Goal: Information Seeking & Learning: Learn about a topic

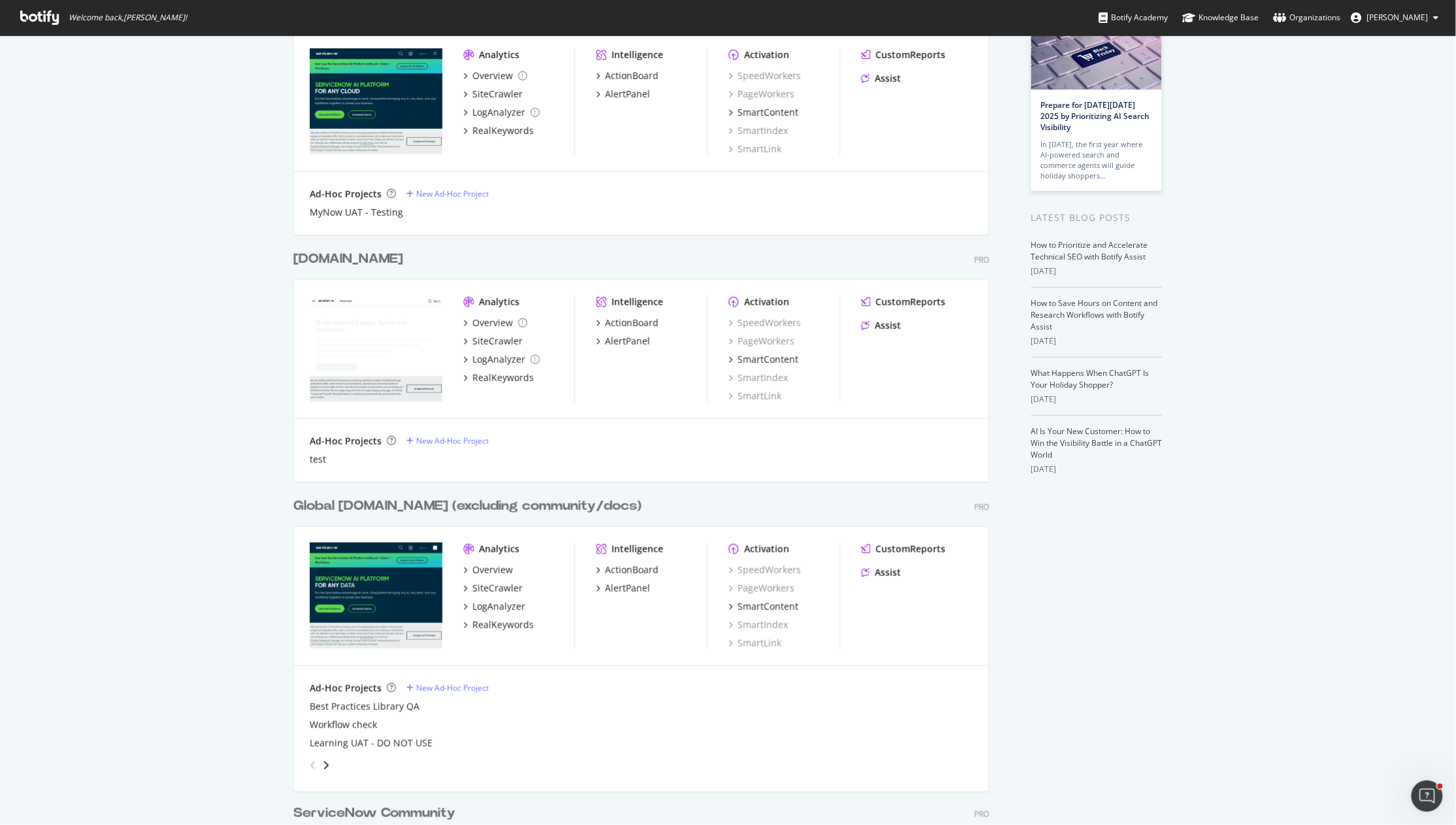
scroll to position [245, 0]
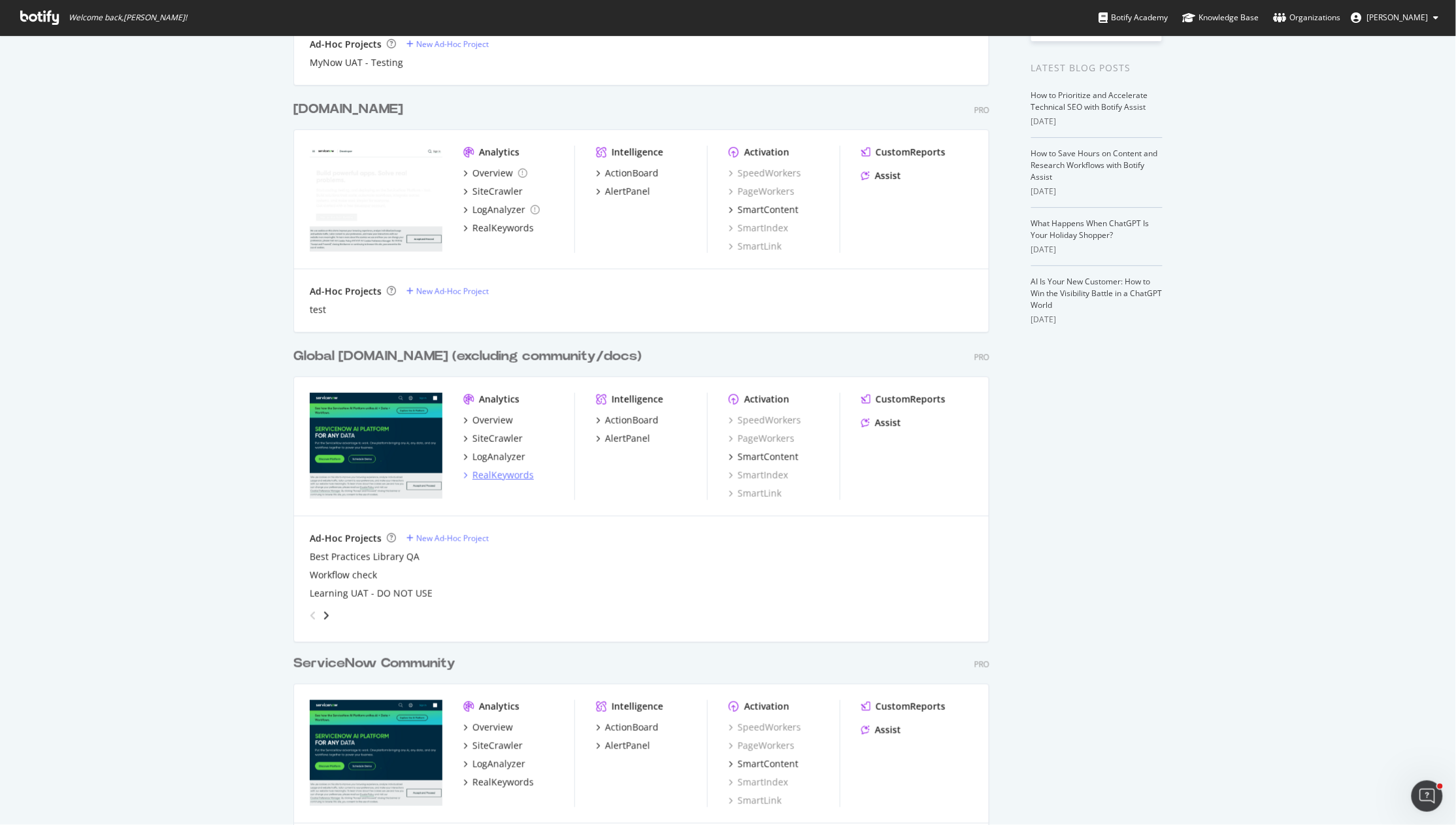
click at [500, 475] on div "RealKeywords" at bounding box center [503, 475] width 61 height 13
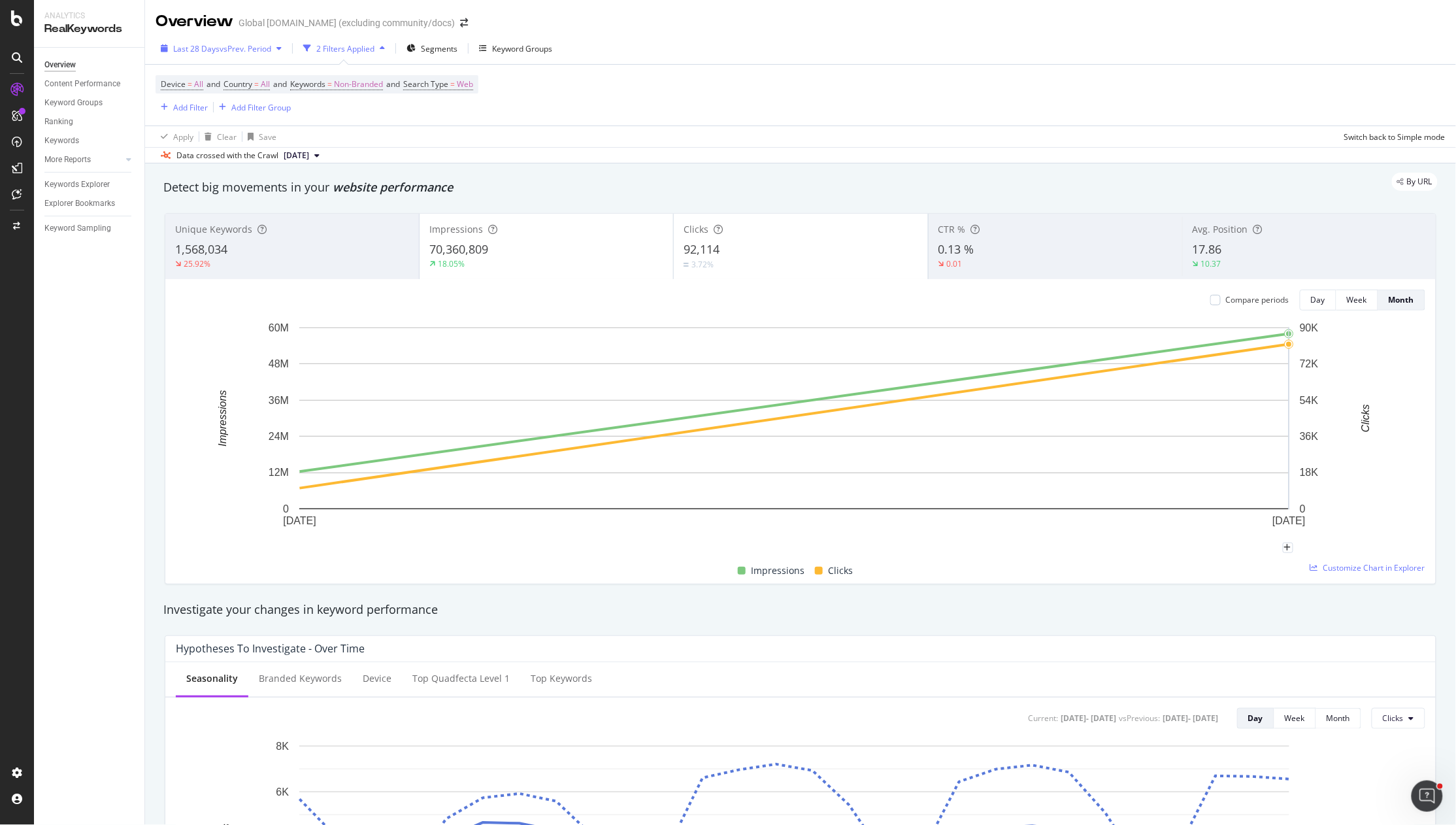
click at [251, 51] on span "vs Prev. Period" at bounding box center [245, 48] width 52 height 11
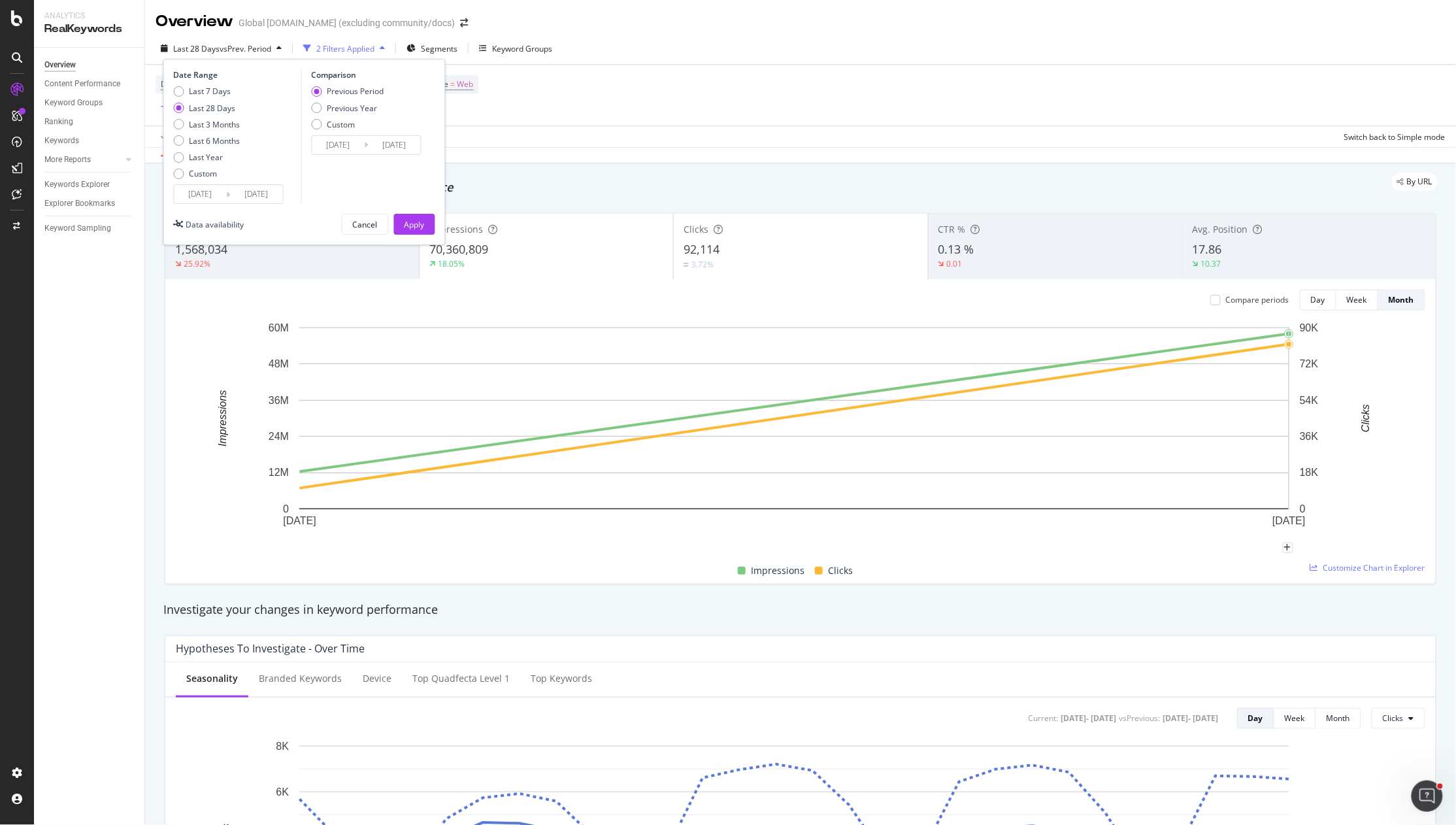
click at [207, 197] on input "[DATE]" at bounding box center [200, 194] width 52 height 19
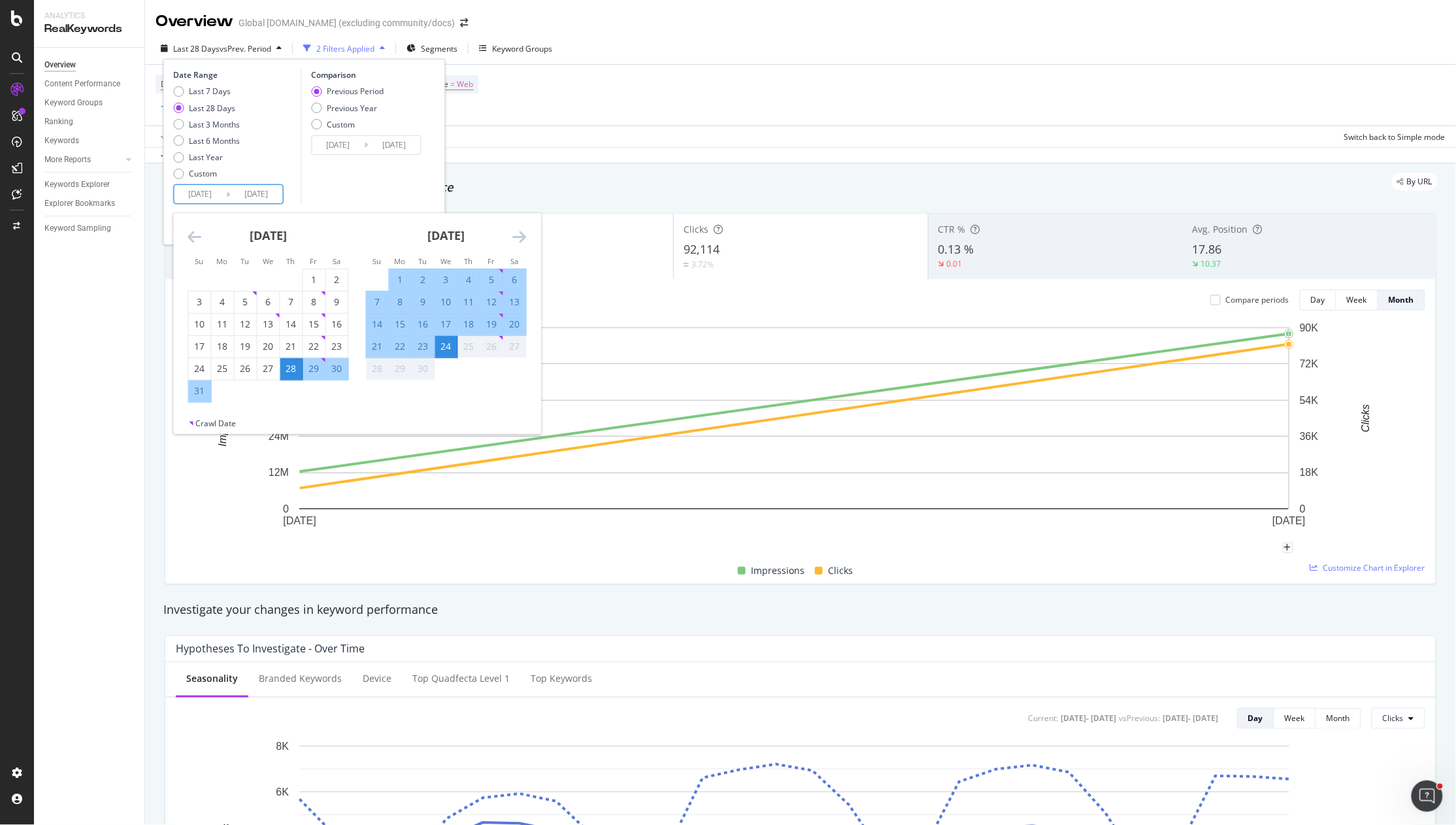
click at [196, 237] on icon "Move backward to switch to the previous month." at bounding box center [195, 237] width 14 height 16
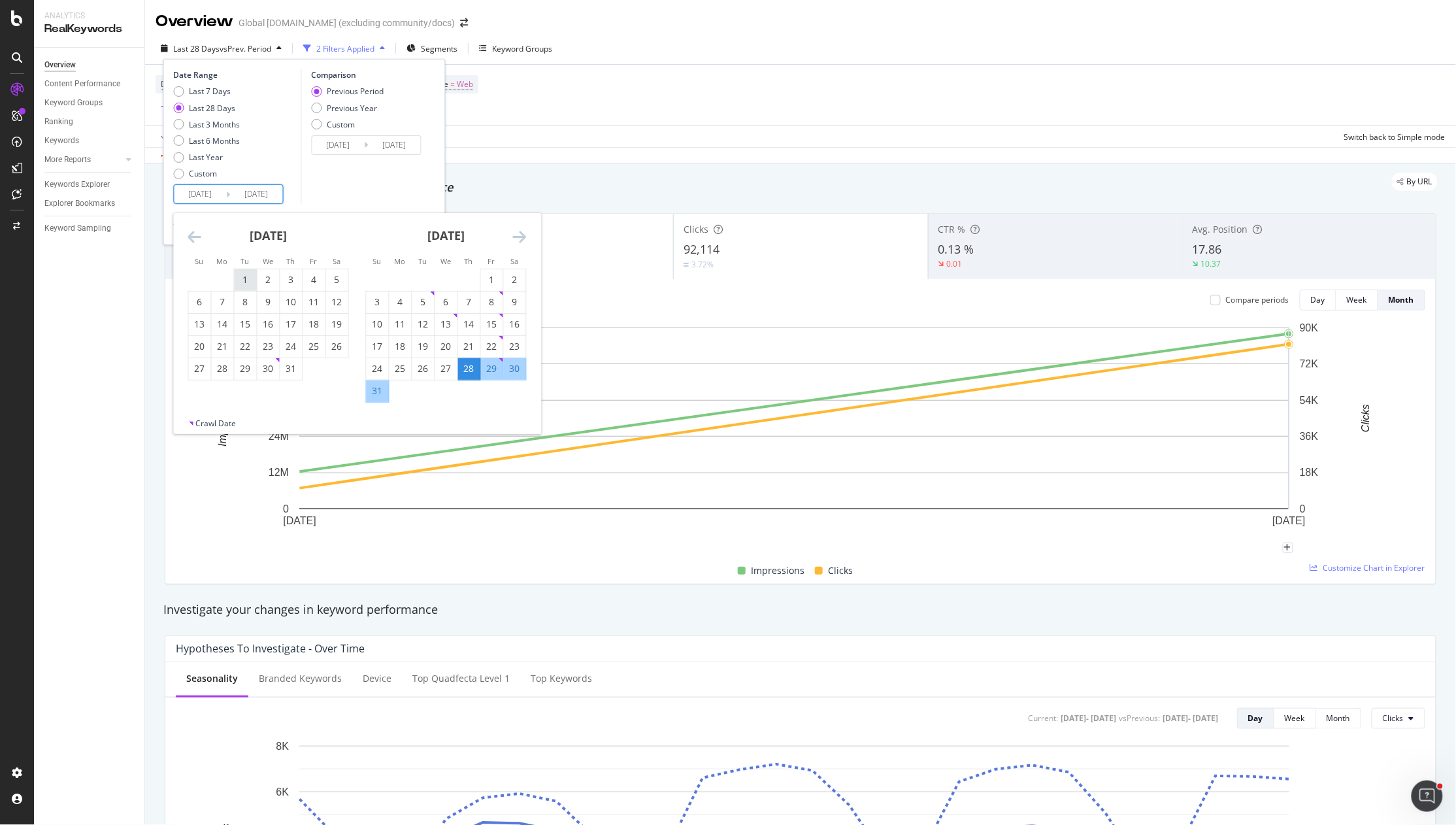
click at [247, 280] on div "1" at bounding box center [246, 279] width 23 height 13
type input "[DATE]"
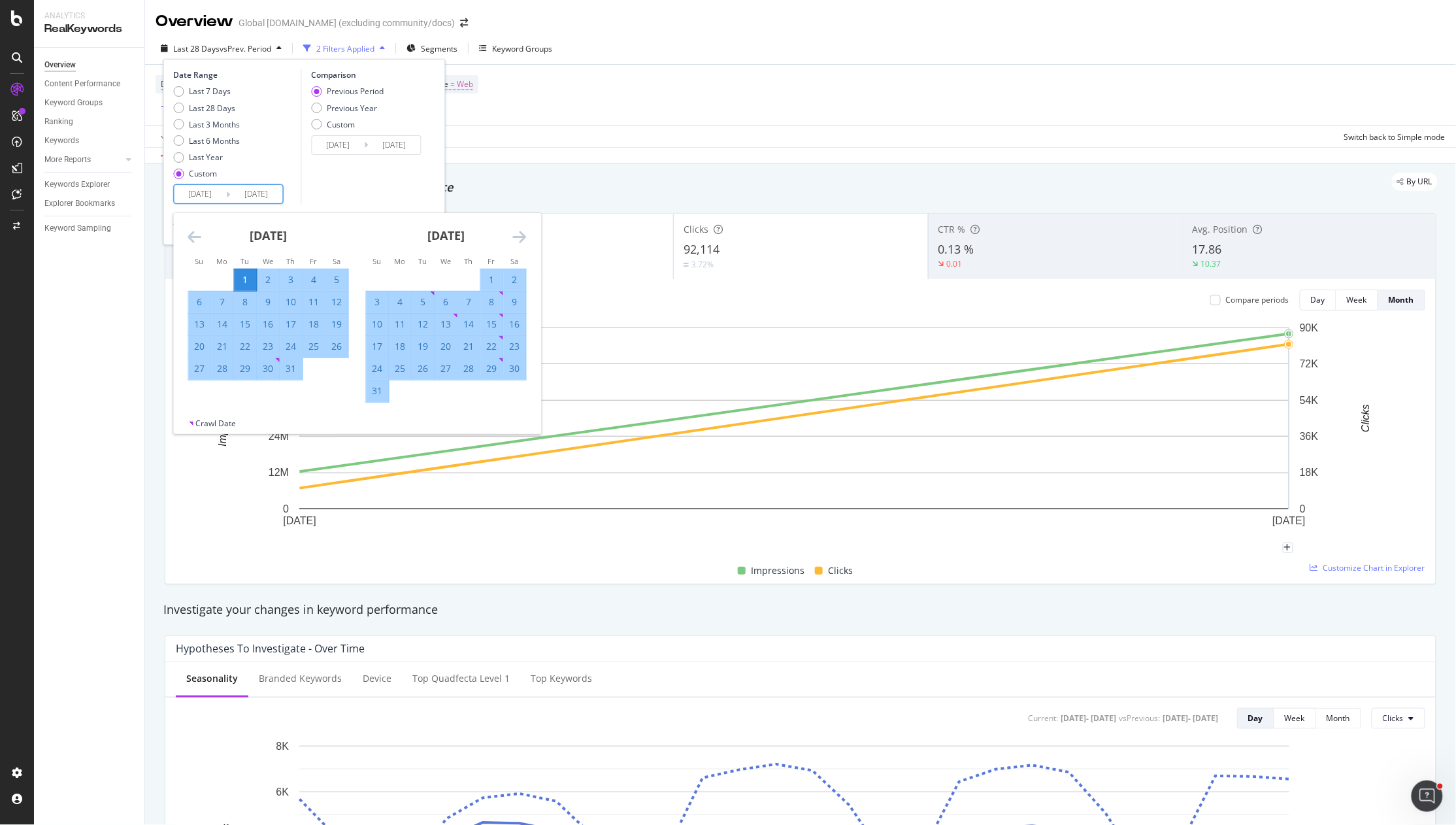
click at [524, 242] on icon "Move forward to switch to the next month." at bounding box center [520, 237] width 14 height 16
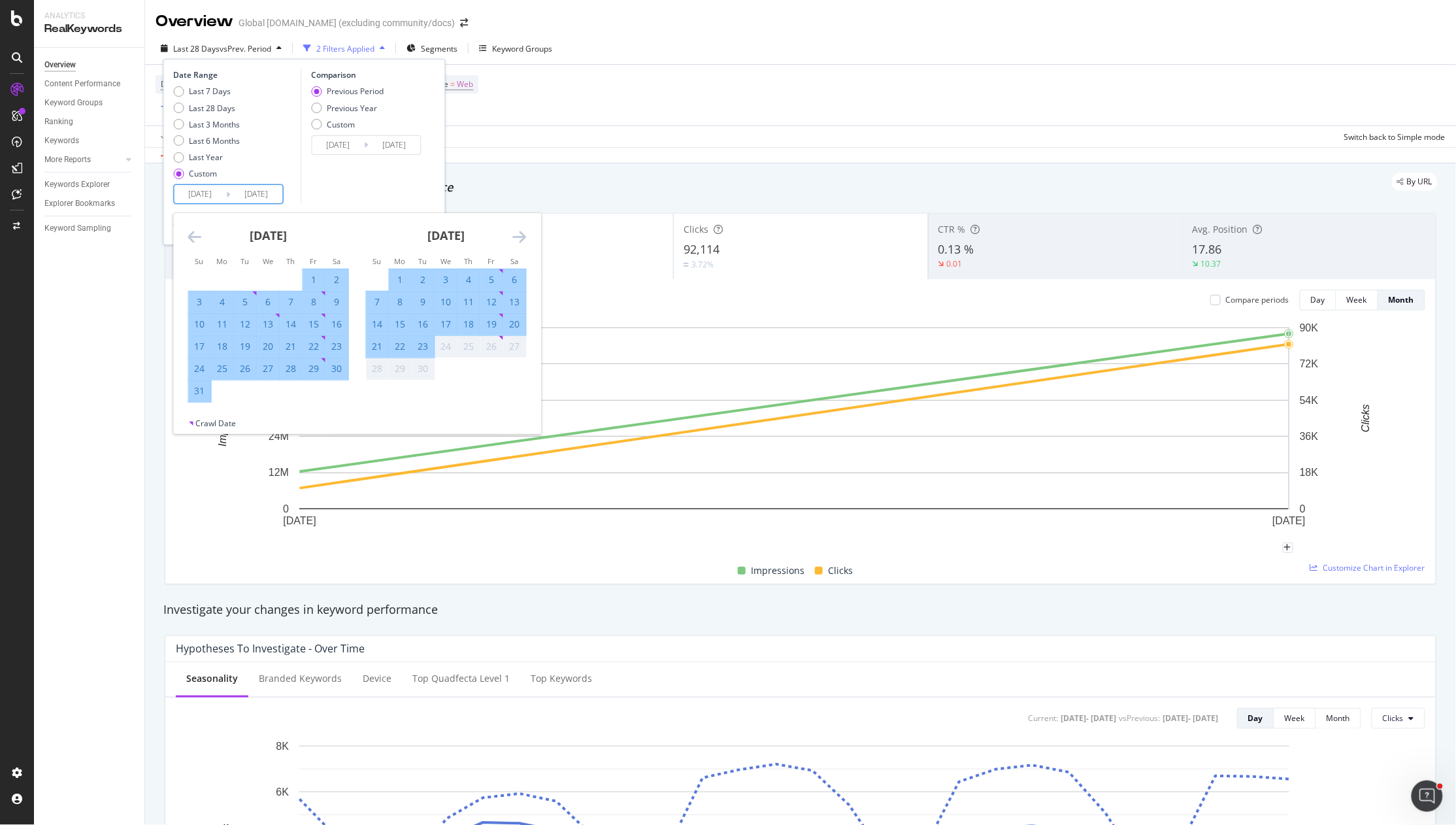
click at [391, 182] on div "Comparison Previous Period Previous Year Custom [DATE] Navigate forward to inte…" at bounding box center [363, 136] width 124 height 135
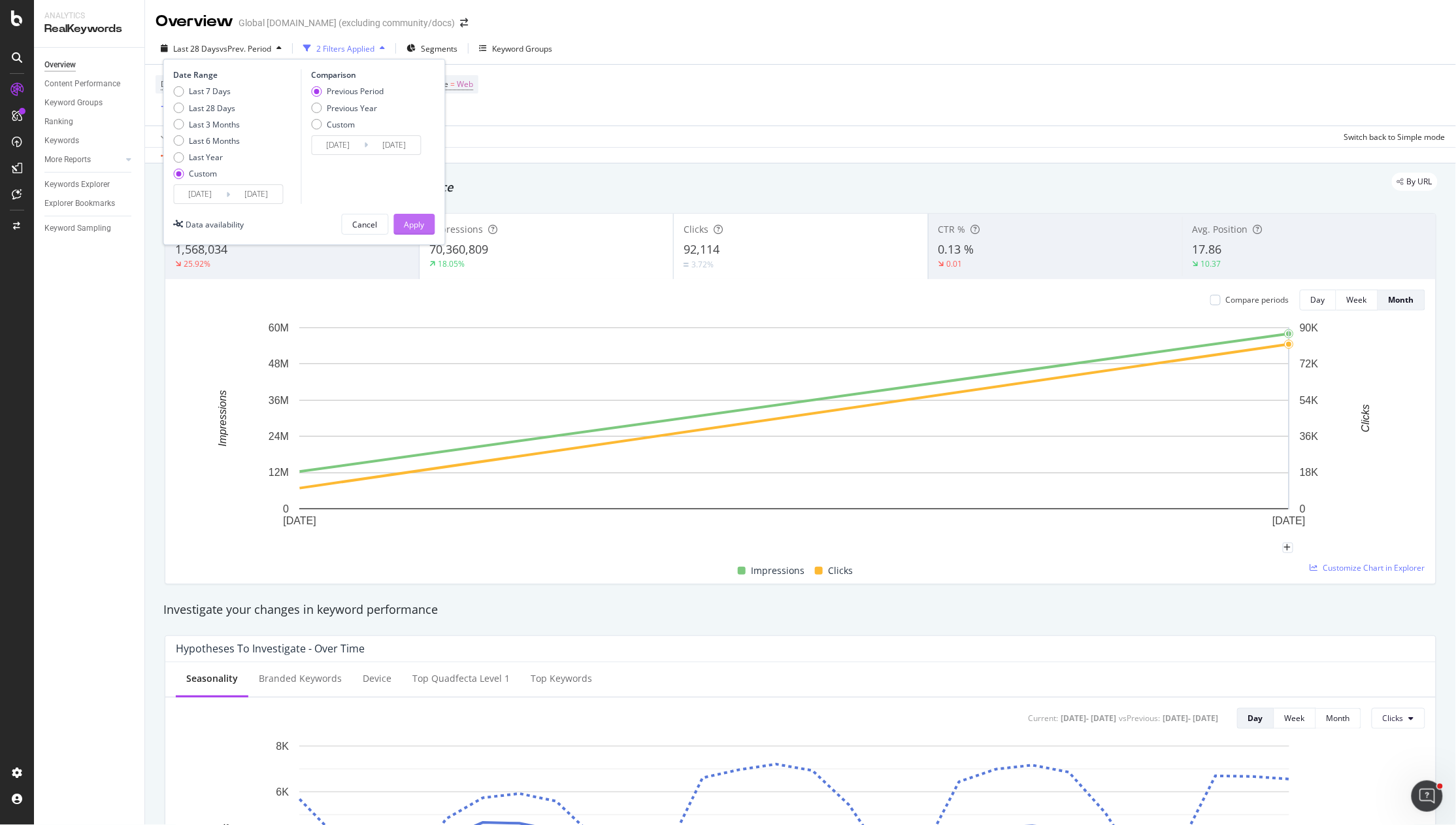
click at [410, 220] on div "Apply" at bounding box center [414, 224] width 21 height 11
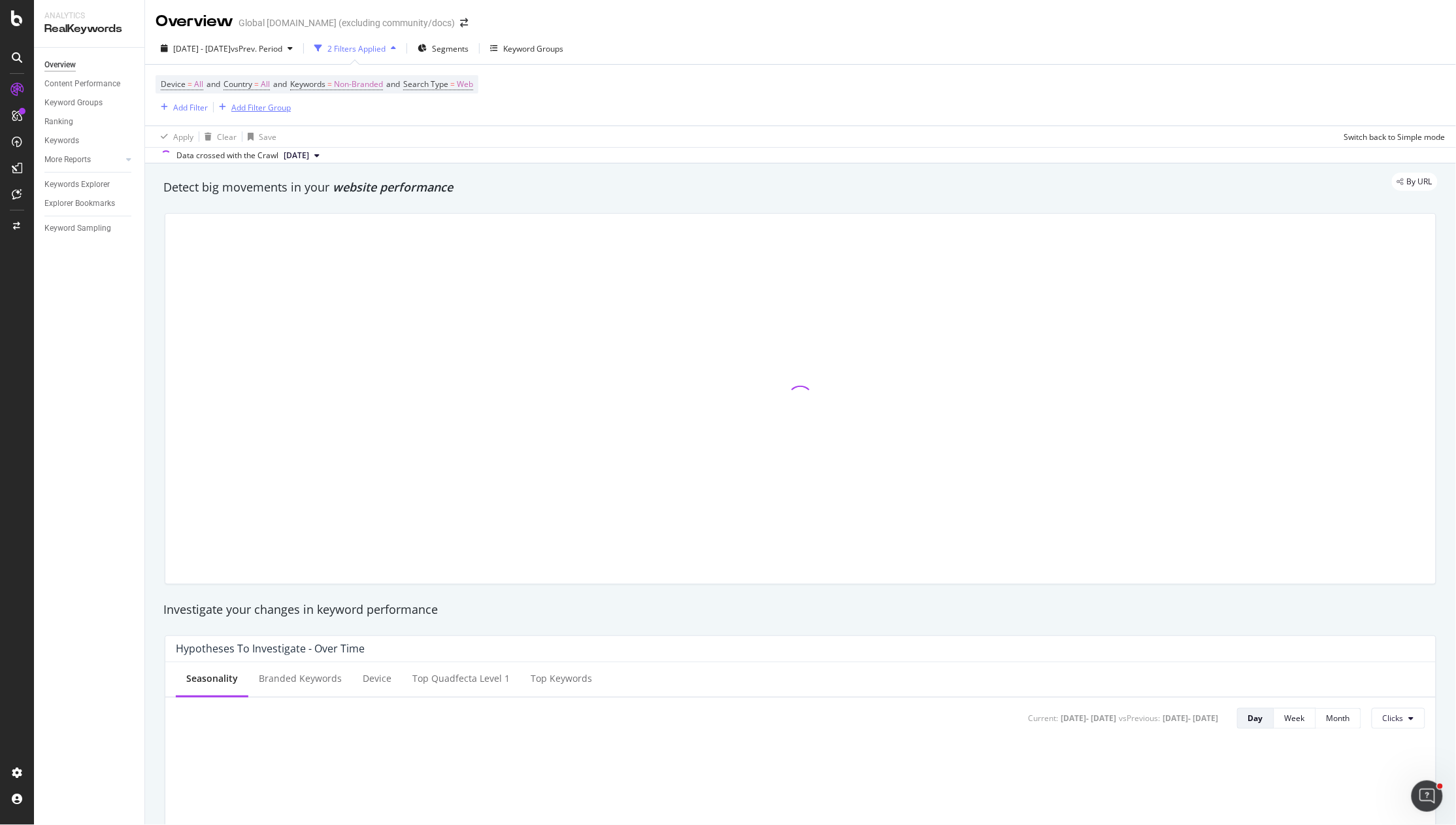
click at [272, 103] on div "Add Filter Group" at bounding box center [261, 107] width 59 height 11
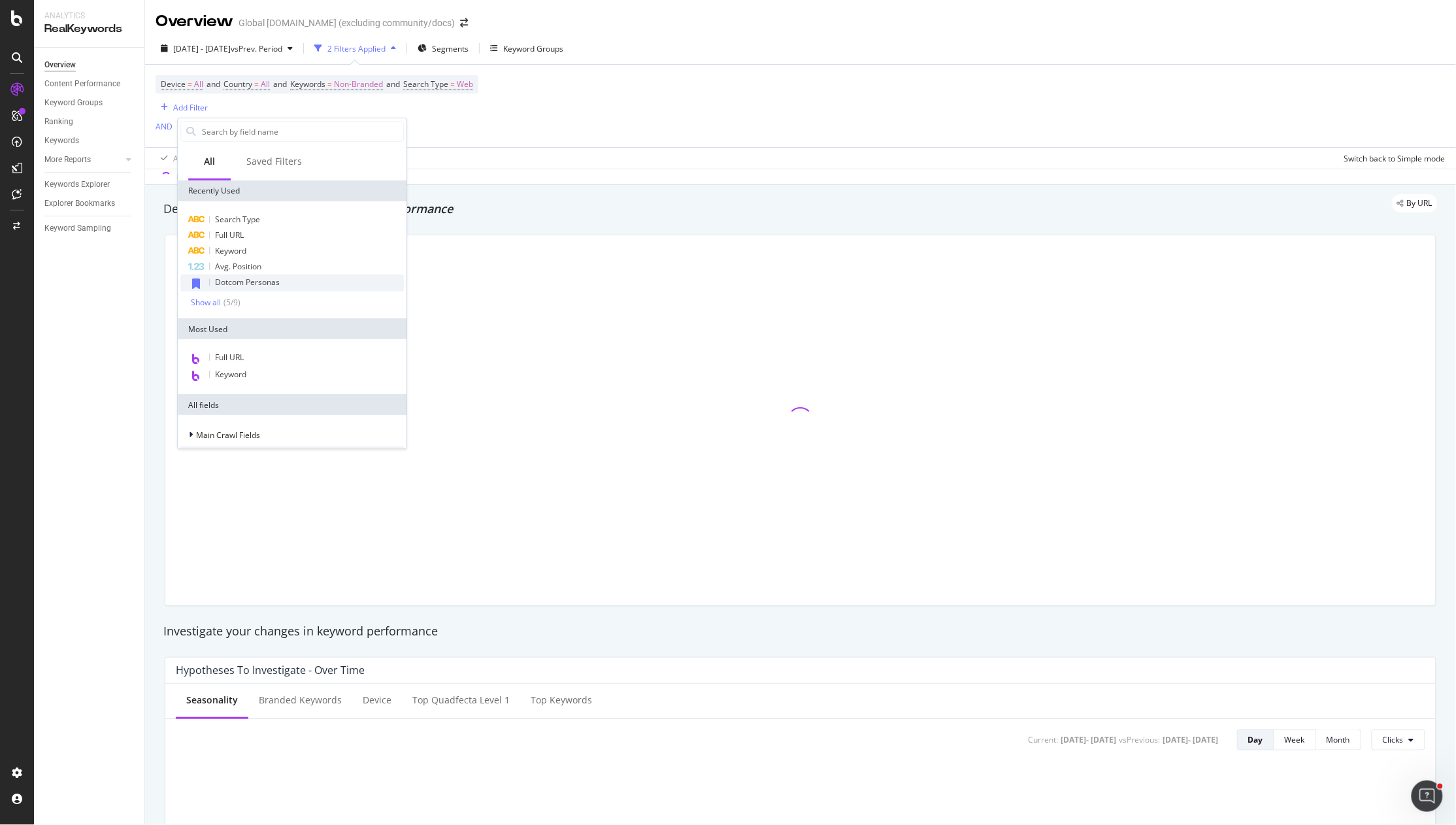
click at [264, 278] on span "Dotcom Personas" at bounding box center [248, 281] width 65 height 11
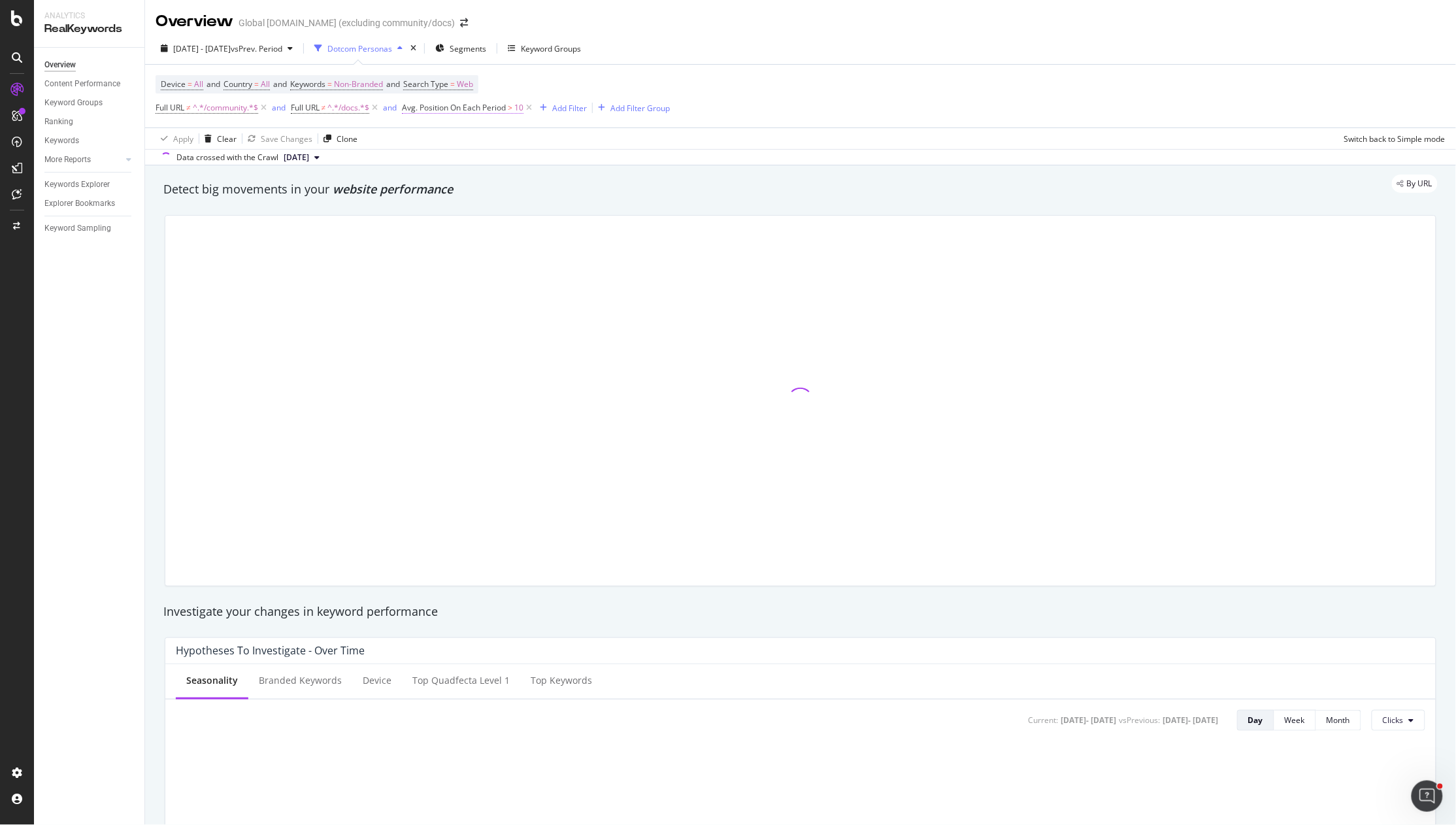
click at [466, 110] on span "Avg. Position On Each Period" at bounding box center [454, 107] width 104 height 11
click at [446, 184] on span "Greater than" at bounding box center [440, 183] width 47 height 11
click at [466, 314] on div "Between" at bounding box center [490, 311] width 140 height 17
click at [451, 246] on input "1" at bounding box center [488, 243] width 144 height 21
type input "1"
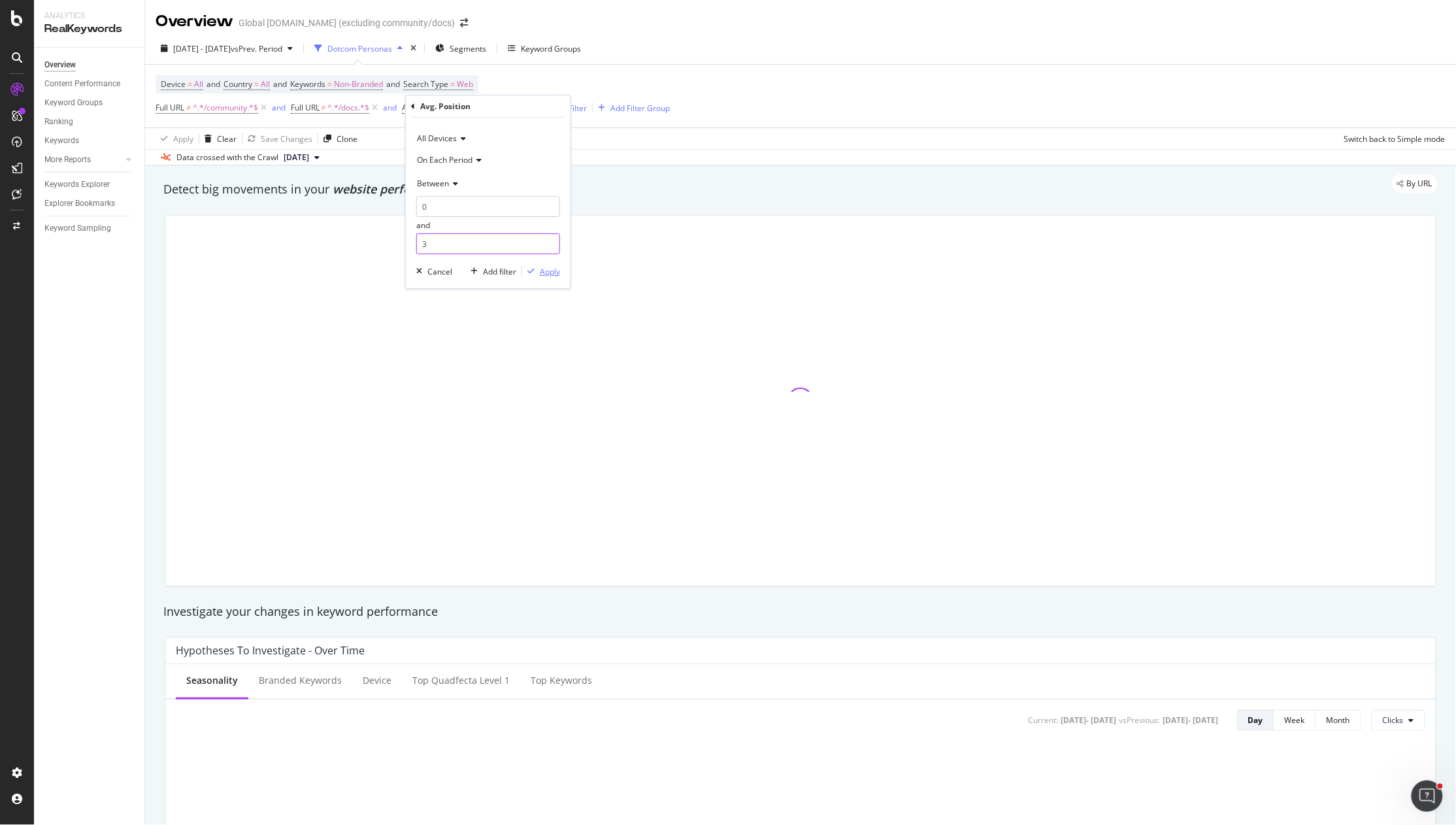
type input "3"
click at [556, 270] on div "Apply" at bounding box center [550, 271] width 21 height 11
click at [80, 186] on div "Keywords Explorer" at bounding box center [77, 185] width 65 height 14
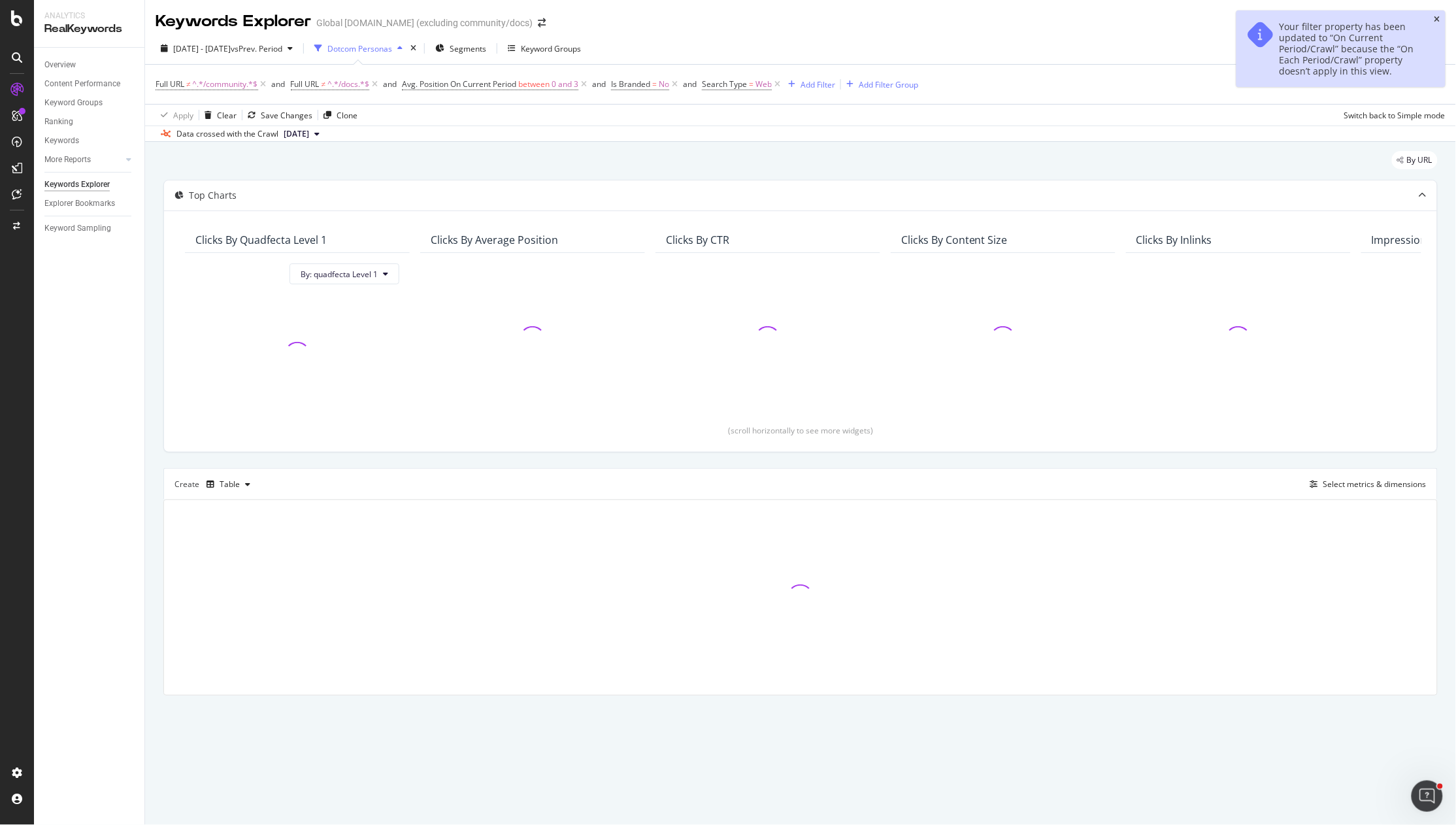
click at [1435, 17] on icon "close toast" at bounding box center [1437, 20] width 6 height 8
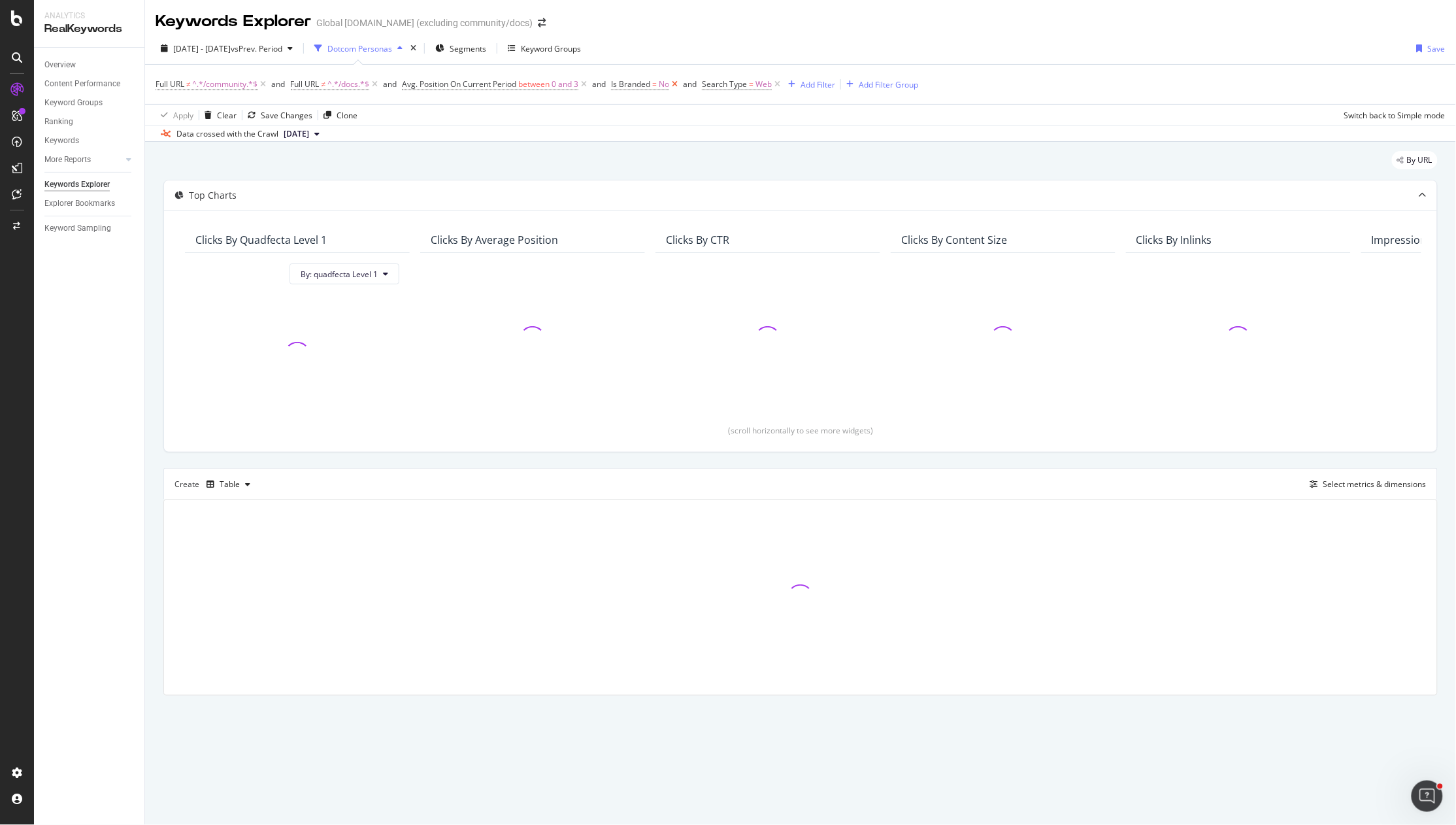
click at [679, 85] on icon at bounding box center [674, 84] width 11 height 13
click at [732, 84] on div "Add Filter" at bounding box center [727, 84] width 34 height 11
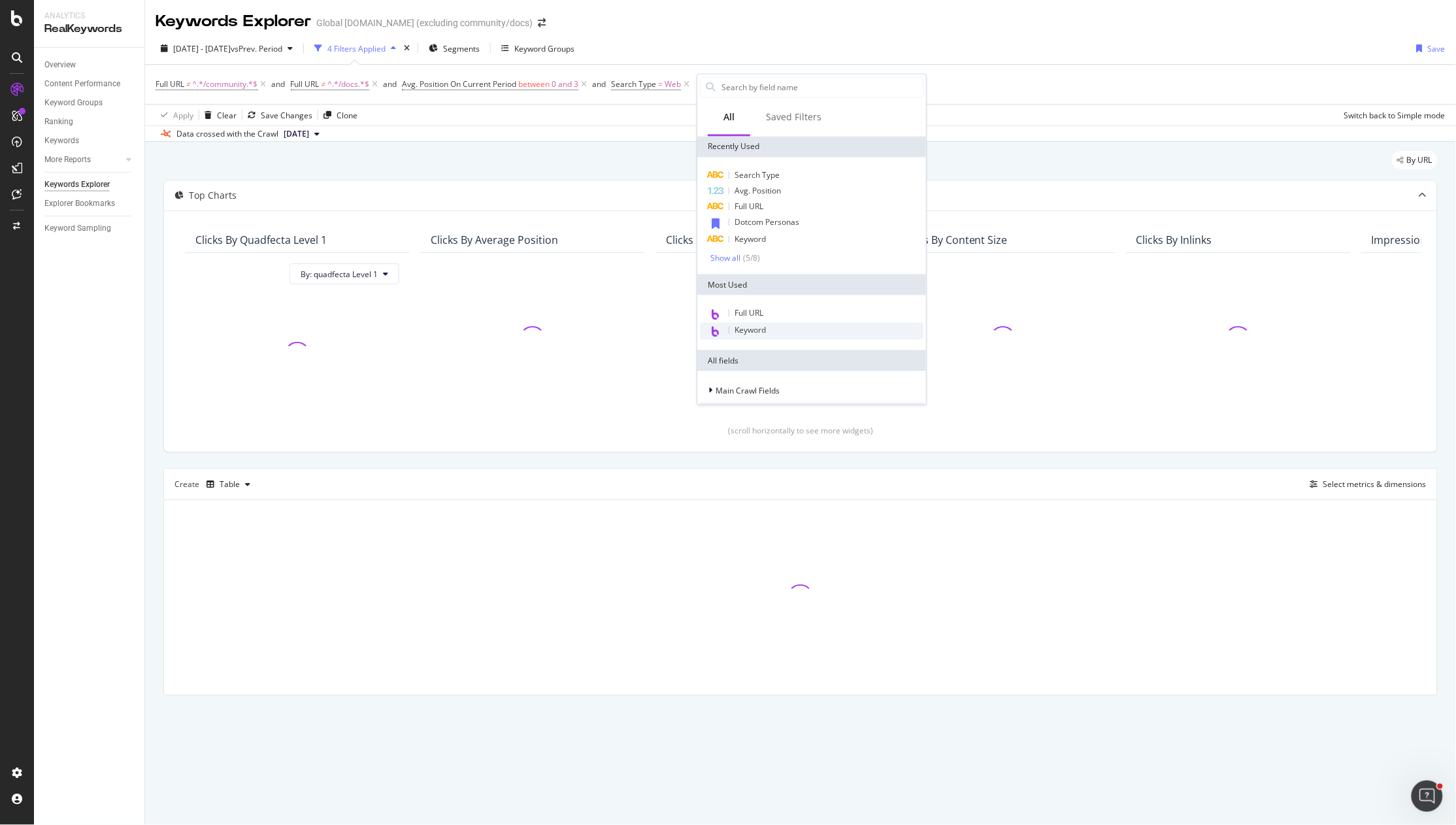
click at [766, 325] on span "Keyword" at bounding box center [750, 329] width 31 height 11
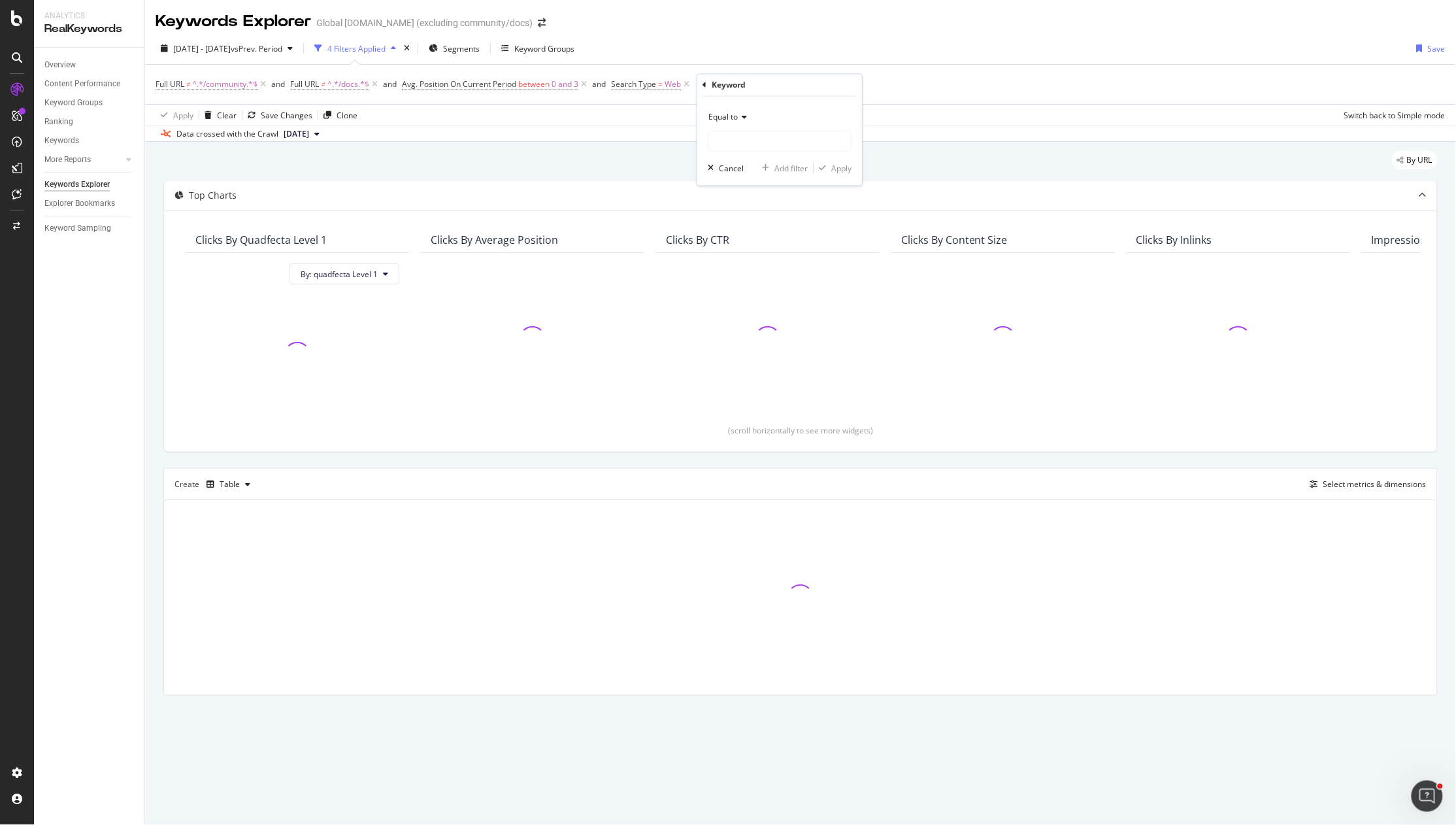
click at [730, 101] on div "Equal to Cancel Add filter Apply" at bounding box center [780, 141] width 165 height 88
click at [730, 116] on span "Equal to" at bounding box center [724, 117] width 29 height 11
click at [757, 244] on div "Contains" at bounding box center [781, 246] width 140 height 17
click at [736, 121] on span "Contains" at bounding box center [725, 117] width 32 height 11
click at [735, 114] on span "Contains" at bounding box center [725, 117] width 32 height 11
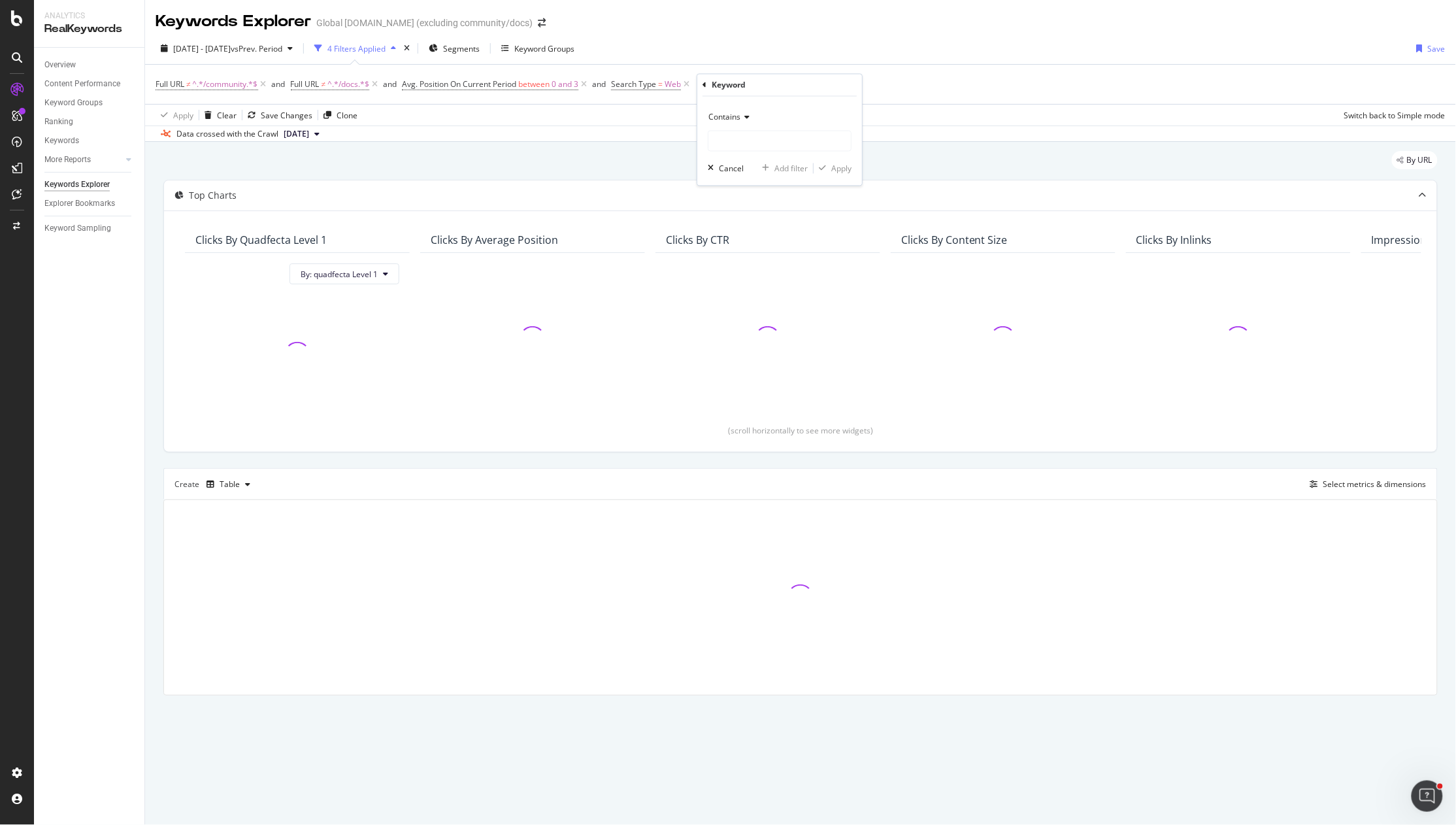
click at [734, 114] on span "Contains" at bounding box center [725, 117] width 32 height 11
click at [754, 285] on span "Matches regex" at bounding box center [741, 279] width 54 height 11
click at [775, 145] on input "text" at bounding box center [780, 141] width 143 height 21
type input "(servicenow|service now)"
drag, startPoint x: 838, startPoint y: 169, endPoint x: 1198, endPoint y: 119, distance: 363.5
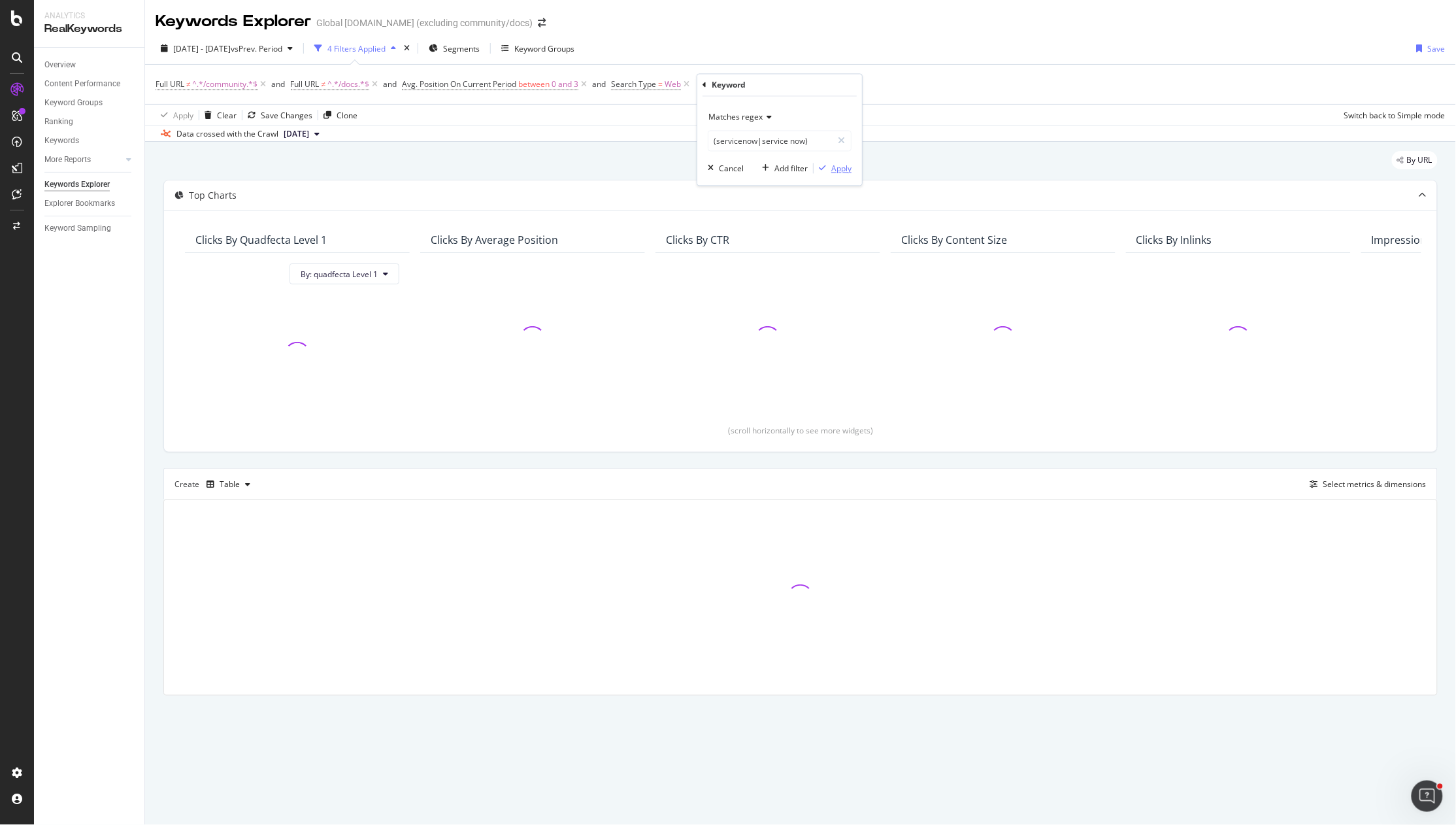
click at [837, 169] on div "Apply" at bounding box center [842, 168] width 21 height 11
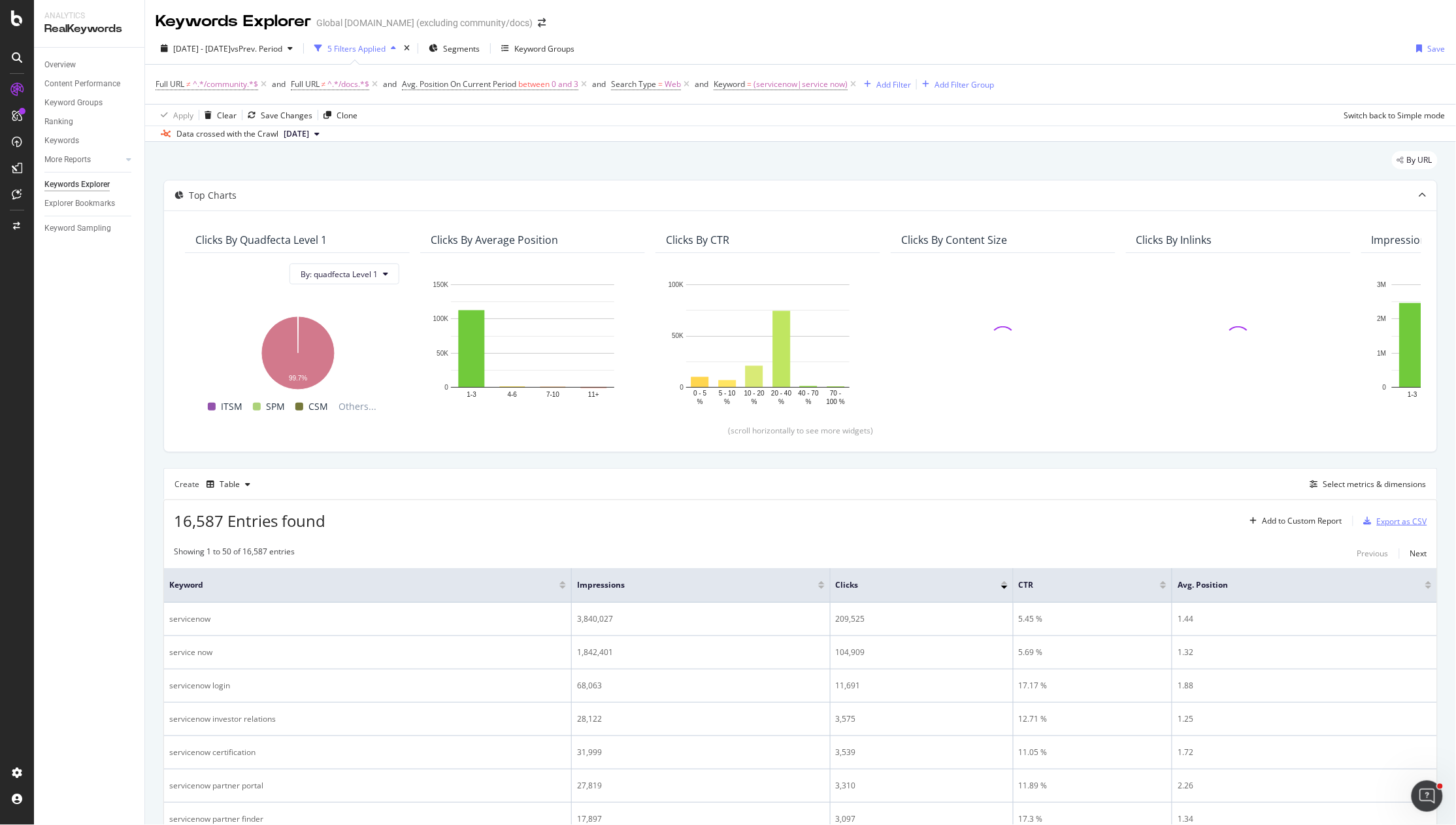
click at [1377, 524] on div "Export as CSV" at bounding box center [1402, 520] width 50 height 11
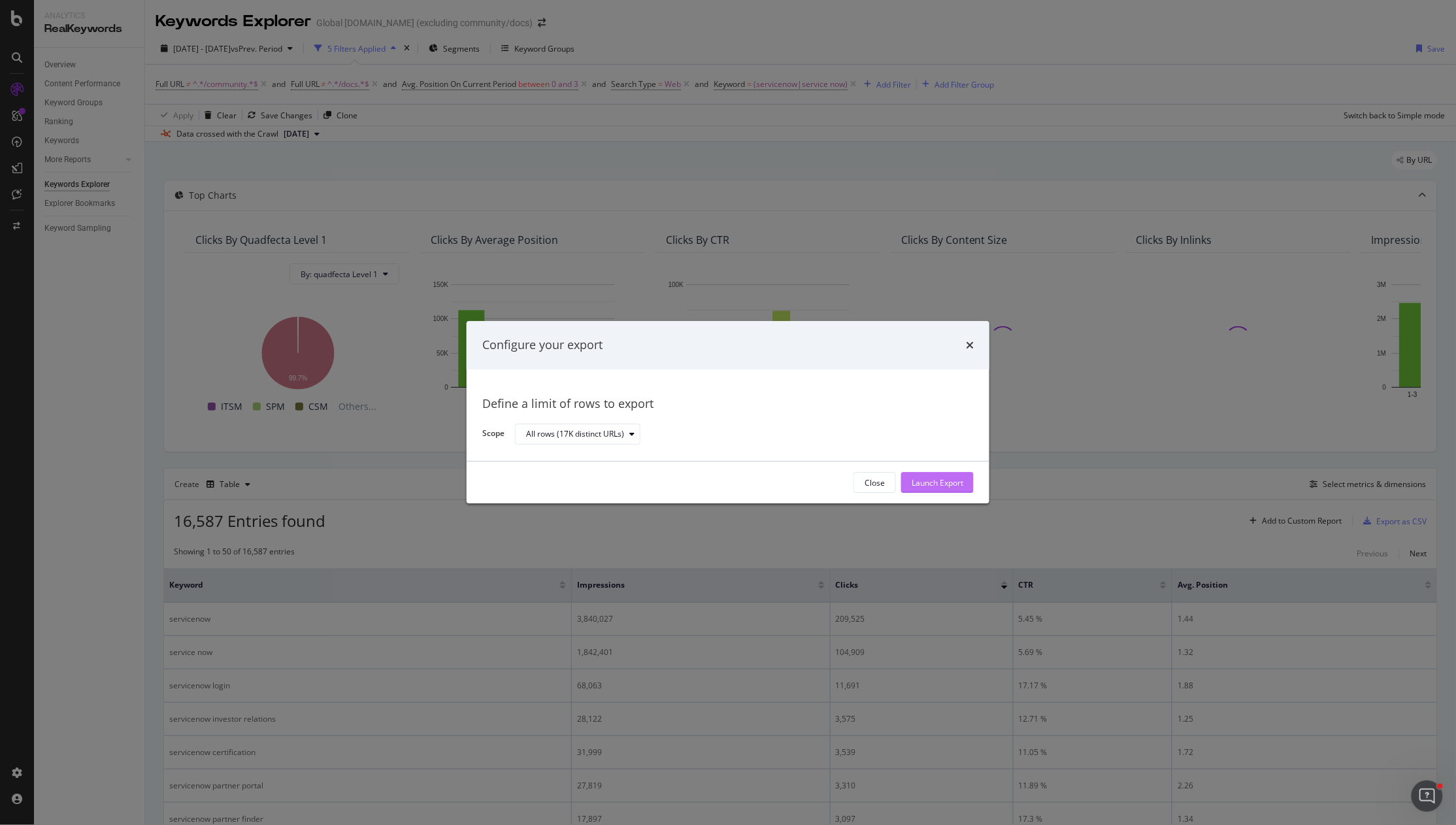
click at [931, 480] on div "Launch Export" at bounding box center [937, 482] width 52 height 11
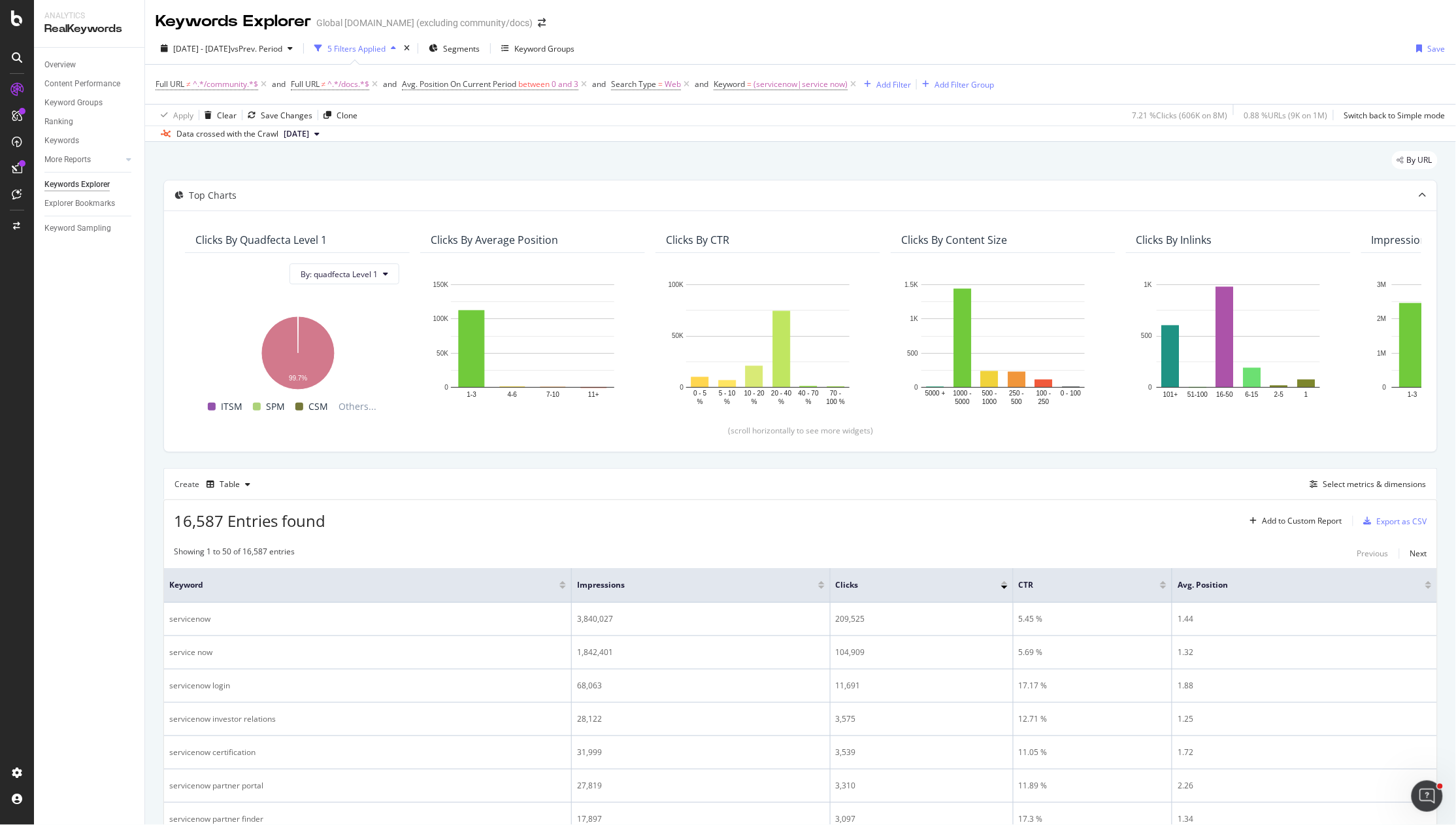
drag, startPoint x: 588, startPoint y: 86, endPoint x: 1007, endPoint y: 169, distance: 427.1
click at [588, 86] on icon at bounding box center [583, 84] width 11 height 13
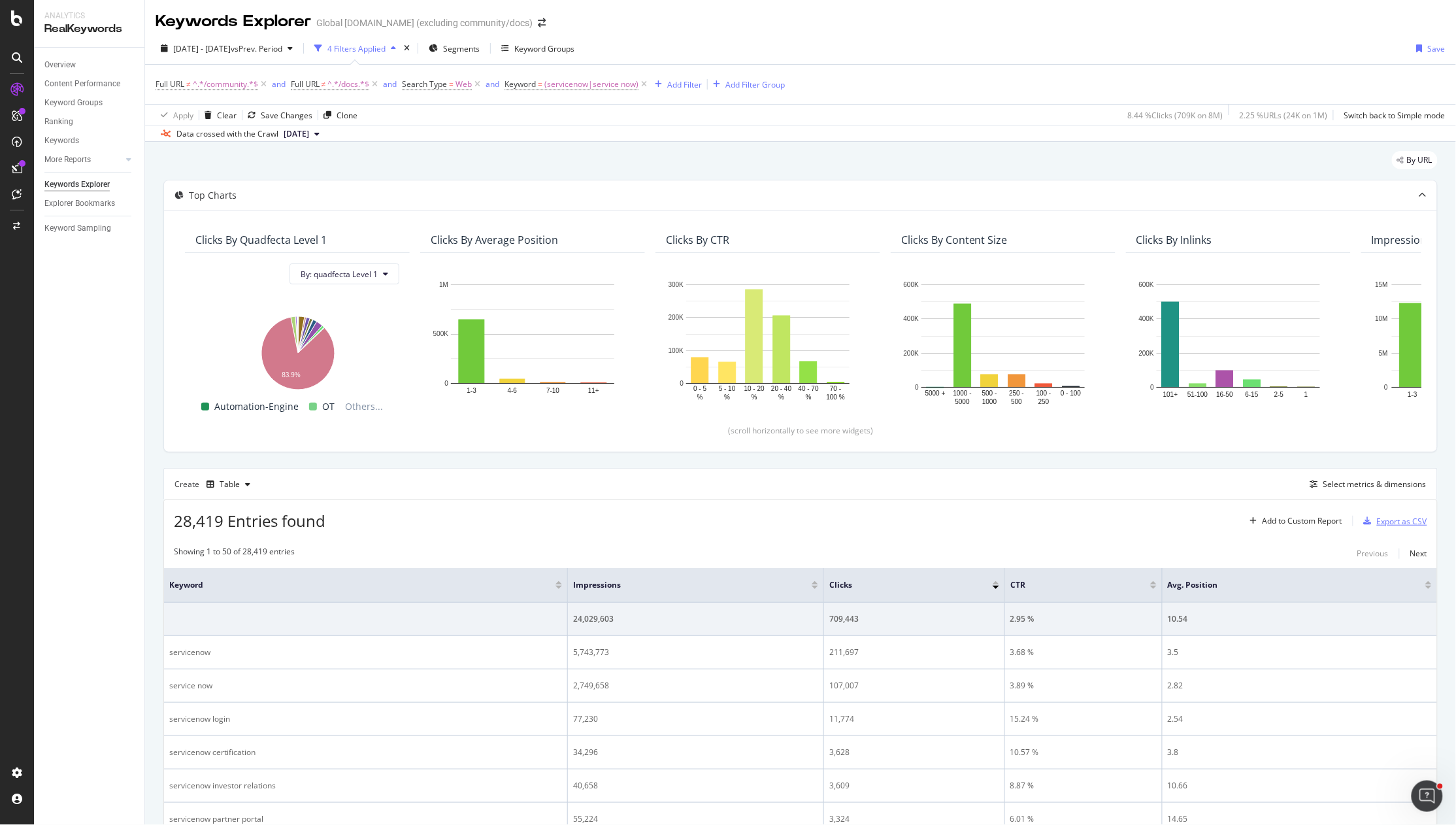
click at [1379, 523] on div "Export as CSV" at bounding box center [1402, 520] width 50 height 11
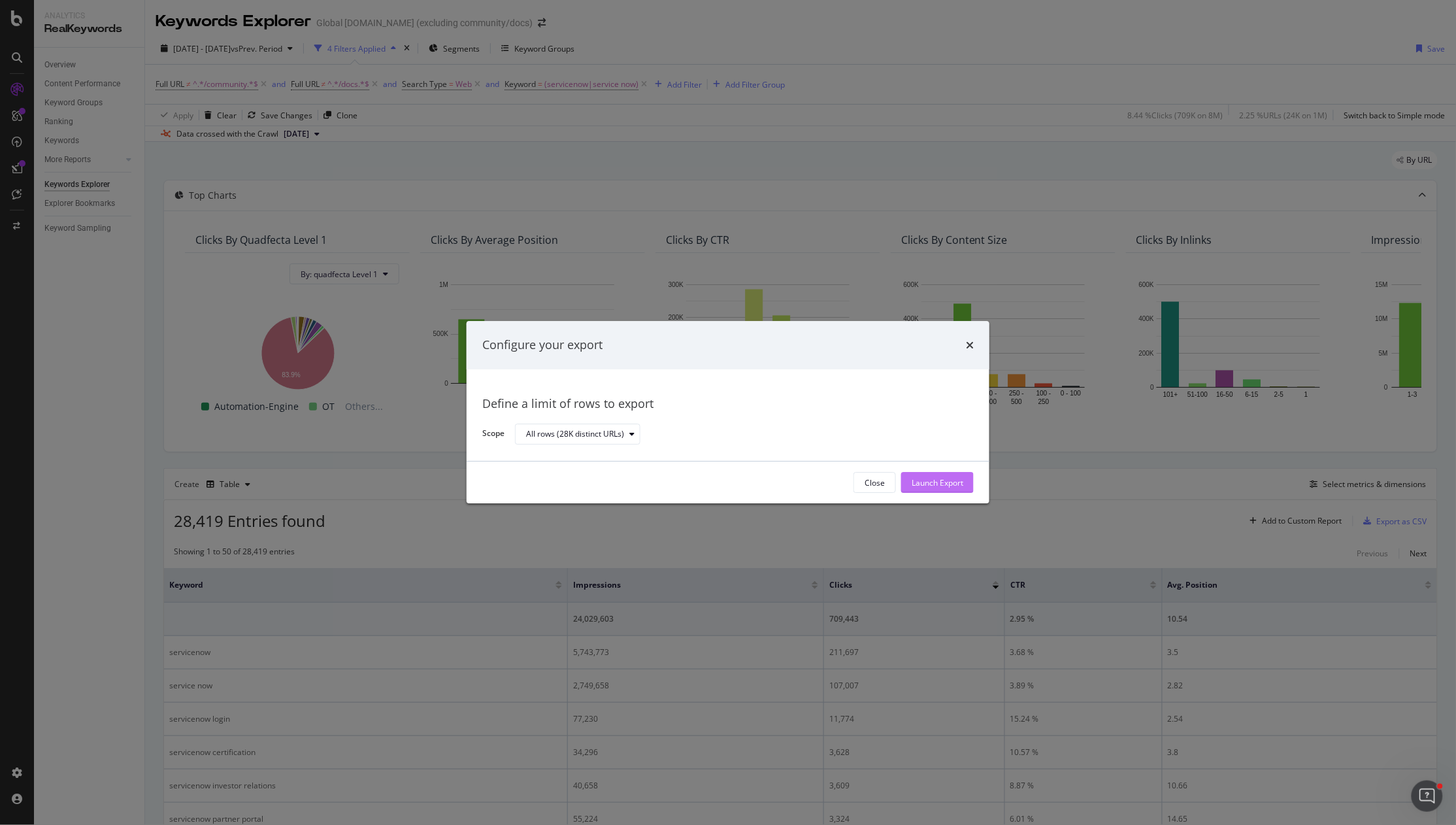
click at [929, 481] on div "Launch Export" at bounding box center [937, 482] width 52 height 11
